Goal: Task Accomplishment & Management: Manage account settings

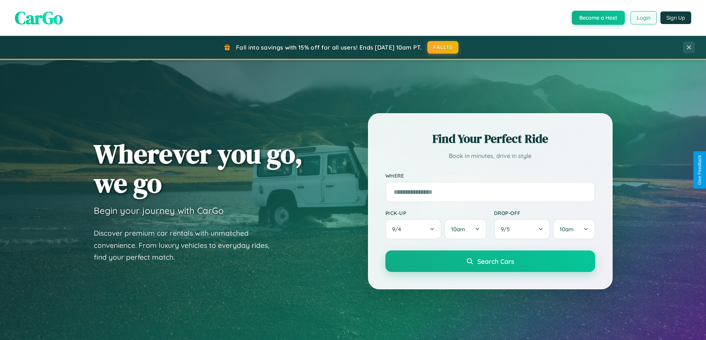
click at [643, 18] on button "Login" at bounding box center [643, 17] width 26 height 13
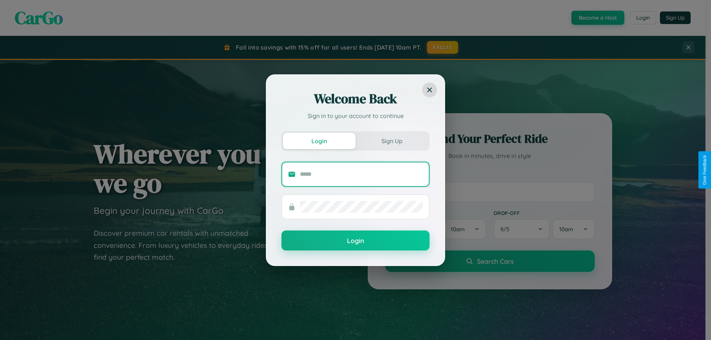
click at [362, 174] on input "text" at bounding box center [361, 175] width 123 height 12
type input "**********"
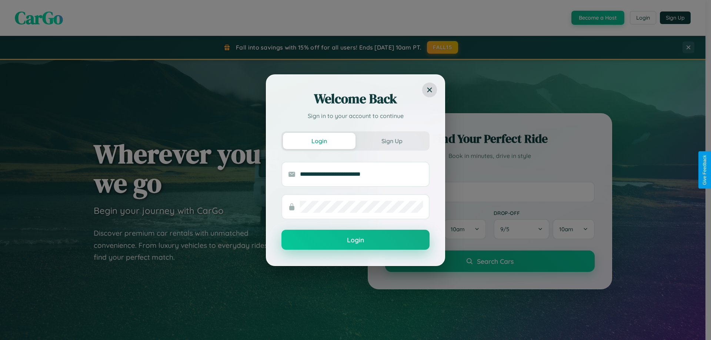
click at [356, 240] on button "Login" at bounding box center [356, 240] width 148 height 20
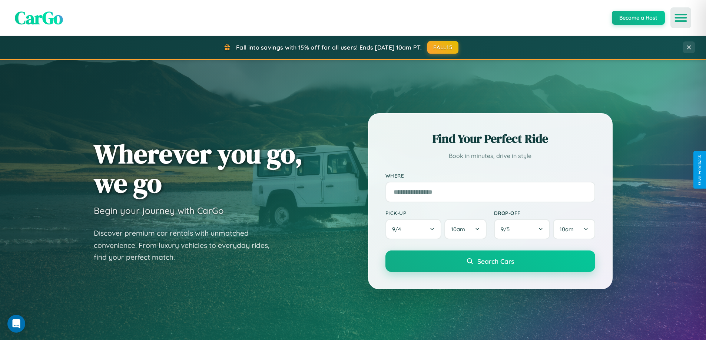
click at [681, 18] on icon "Open menu" at bounding box center [680, 17] width 11 height 7
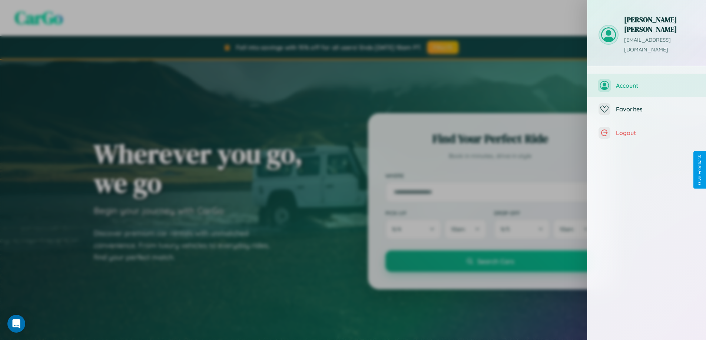
click at [647, 82] on span "Account" at bounding box center [655, 85] width 79 height 7
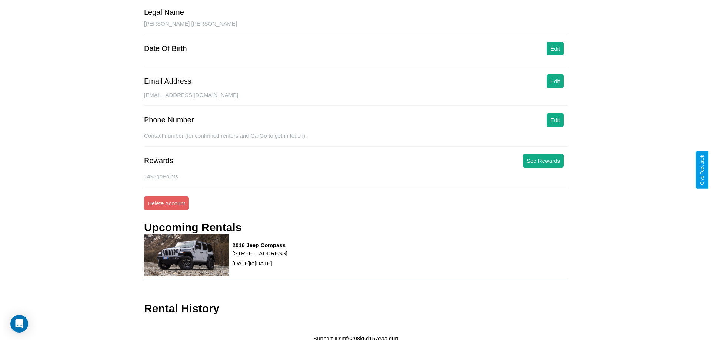
scroll to position [64, 0]
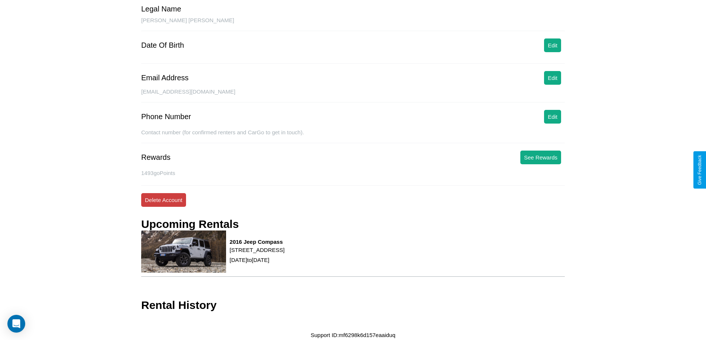
click at [163, 200] on button "Delete Account" at bounding box center [163, 200] width 45 height 14
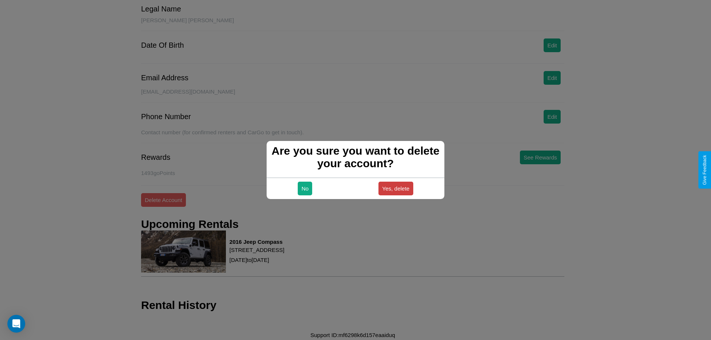
click at [396, 189] on button "Yes, delete" at bounding box center [396, 189] width 35 height 14
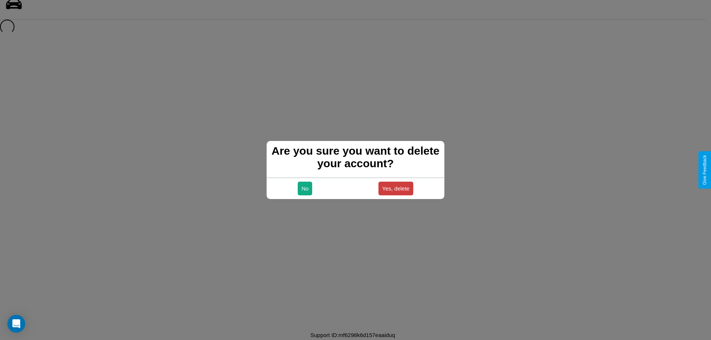
scroll to position [10, 0]
